Goal: Navigation & Orientation: Find specific page/section

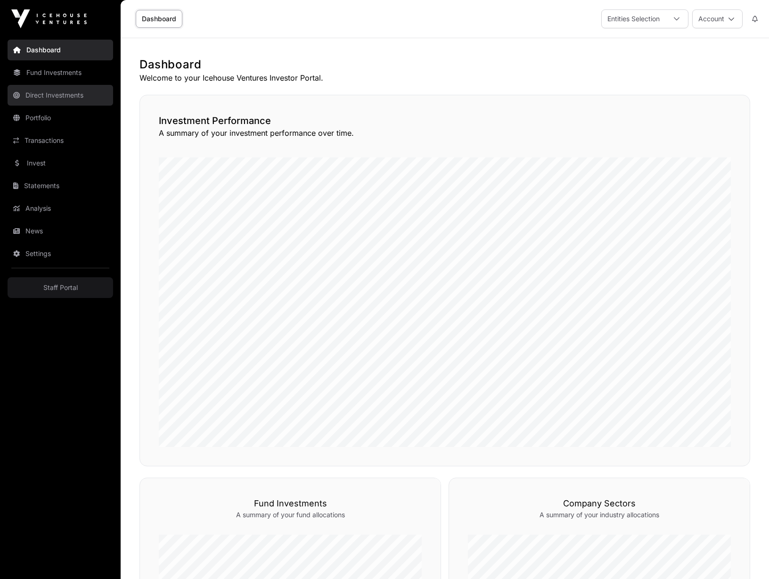
click at [36, 95] on link "Direct Investments" at bounding box center [61, 95] width 106 height 21
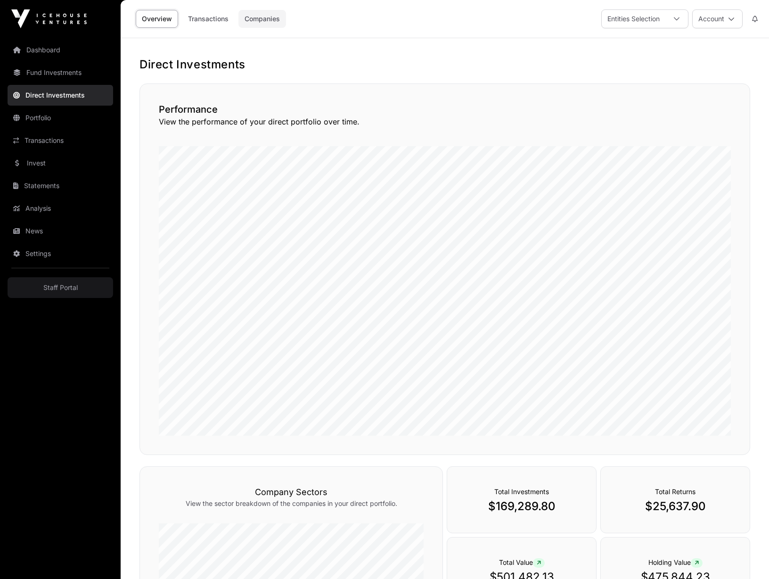
click at [265, 17] on link "Companies" at bounding box center [262, 19] width 48 height 18
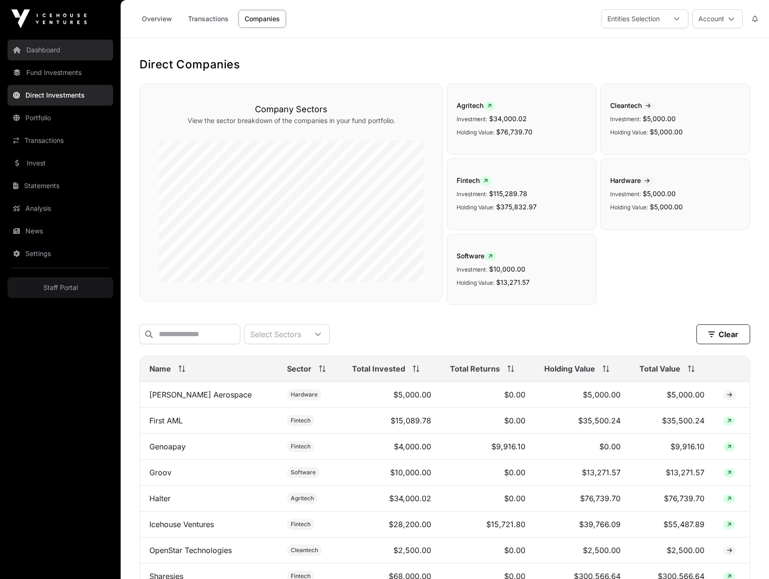
click at [38, 49] on link "Dashboard" at bounding box center [61, 50] width 106 height 21
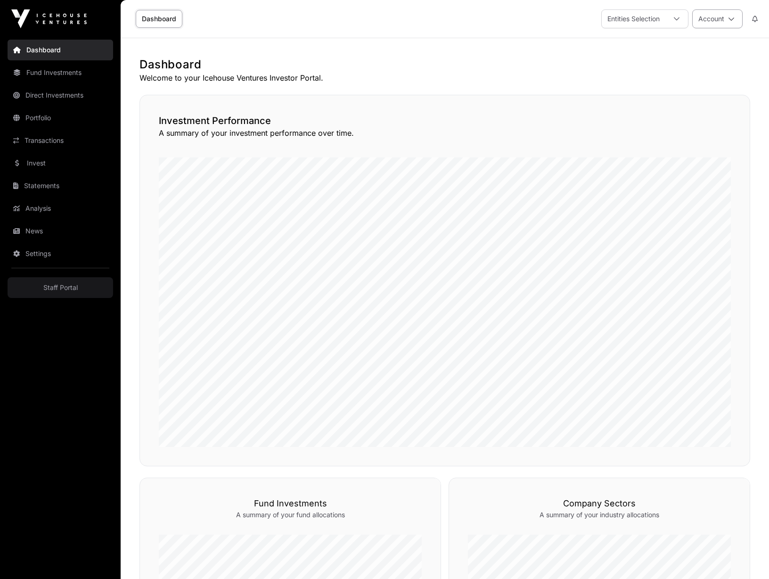
click at [731, 19] on icon at bounding box center [731, 19] width 7 height 7
click at [57, 288] on link "Staff Portal" at bounding box center [61, 287] width 106 height 21
click at [40, 75] on link "Fund Investments" at bounding box center [61, 72] width 106 height 21
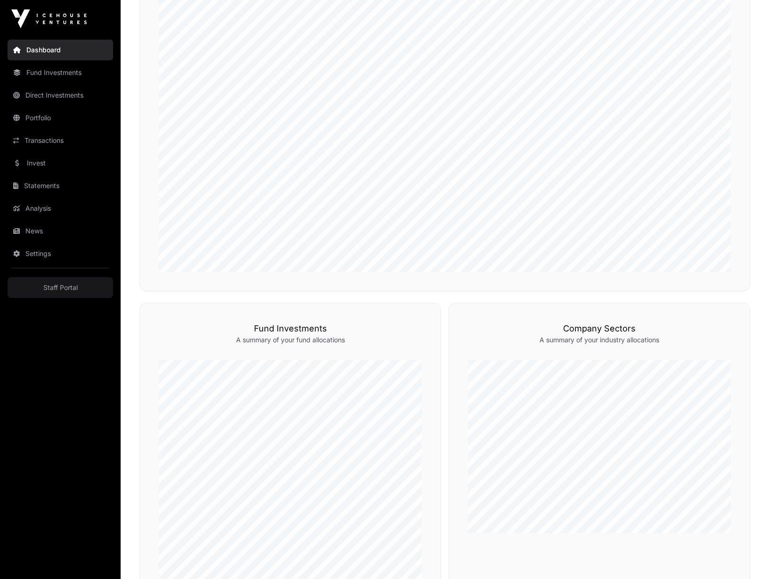
scroll to position [236, 0]
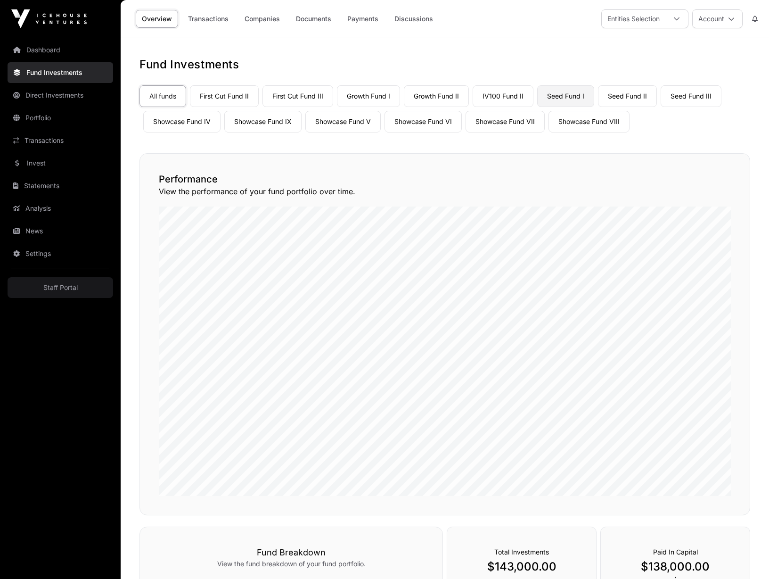
click at [566, 94] on link "Seed Fund I" at bounding box center [565, 96] width 57 height 22
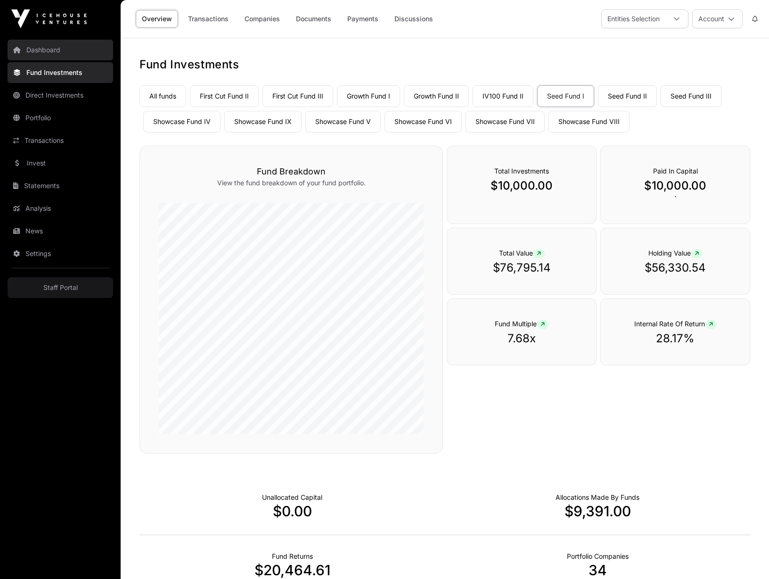
click at [34, 52] on link "Dashboard" at bounding box center [61, 50] width 106 height 21
